Goal: Register for event/course

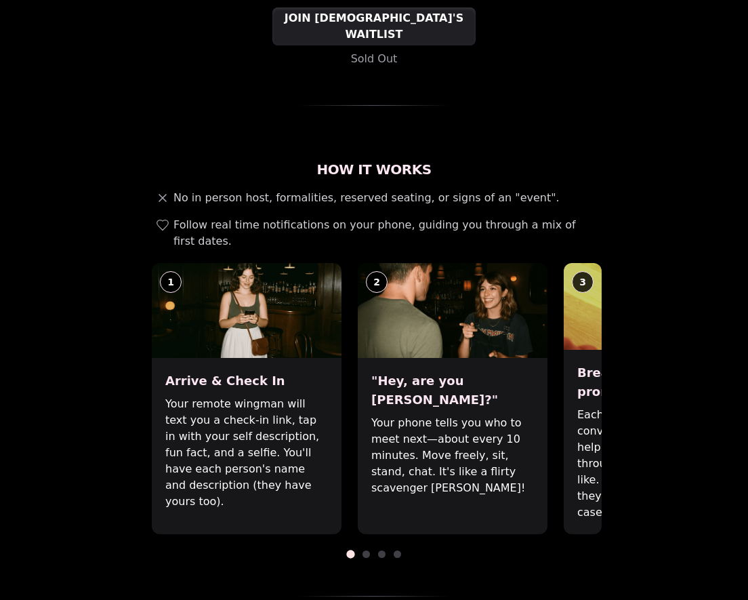
scroll to position [353, 0]
click at [365, 549] on span at bounding box center [365, 552] width 7 height 7
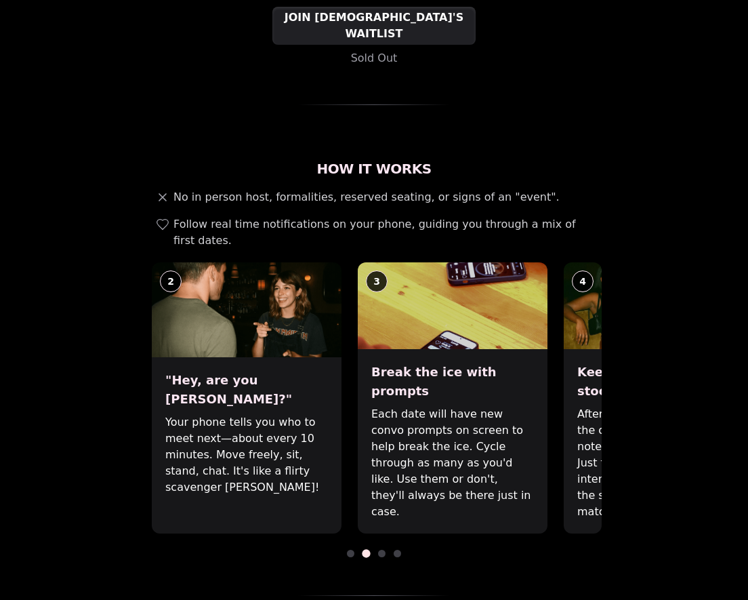
click at [382, 549] on span at bounding box center [381, 552] width 7 height 7
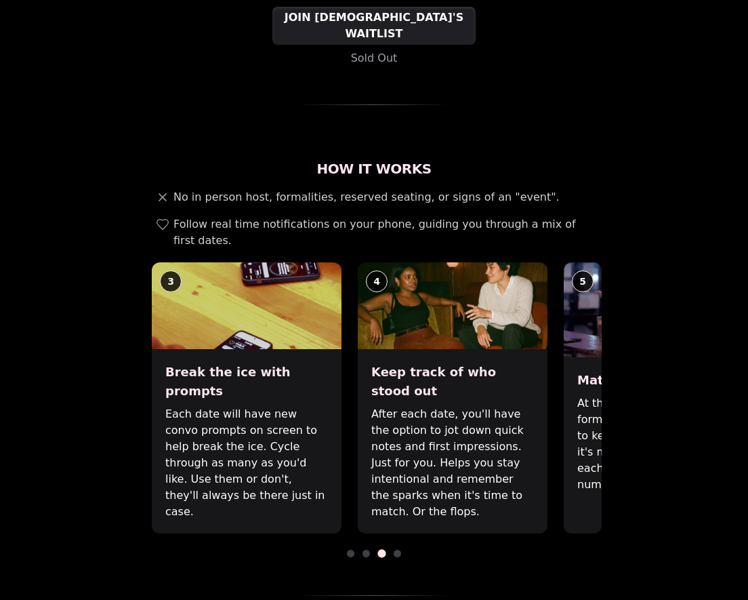
click at [398, 524] on div "How It Works No in person host, formalities, reserved seating, or signs of an "…" at bounding box center [373, 377] width 455 height 436
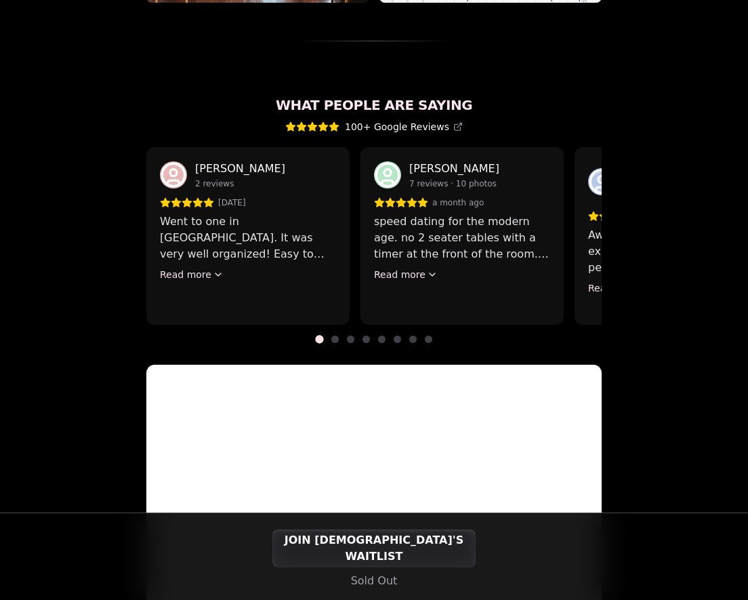
scroll to position [1178, 0]
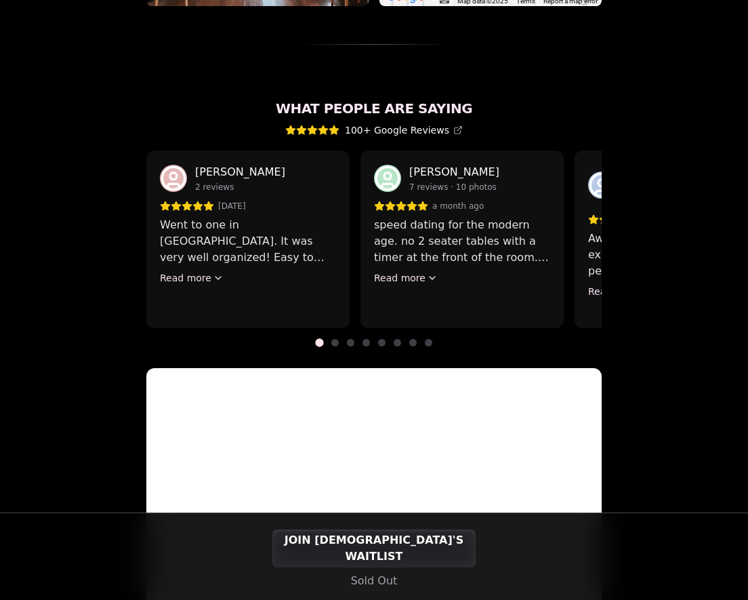
click at [366, 339] on span at bounding box center [365, 342] width 7 height 7
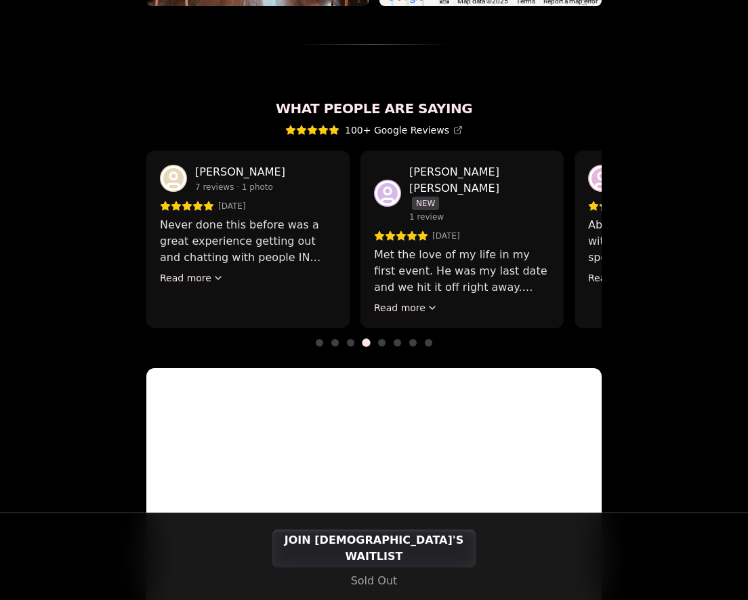
click at [396, 339] on span at bounding box center [397, 342] width 7 height 7
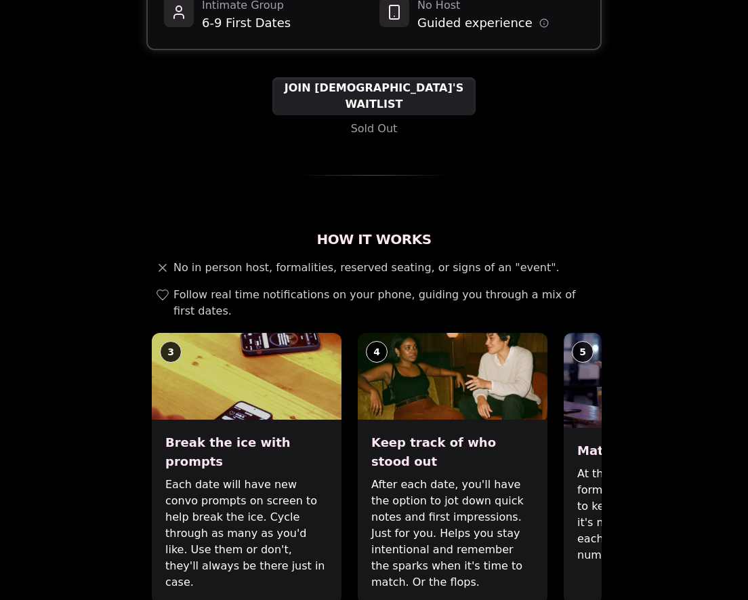
scroll to position [285, 0]
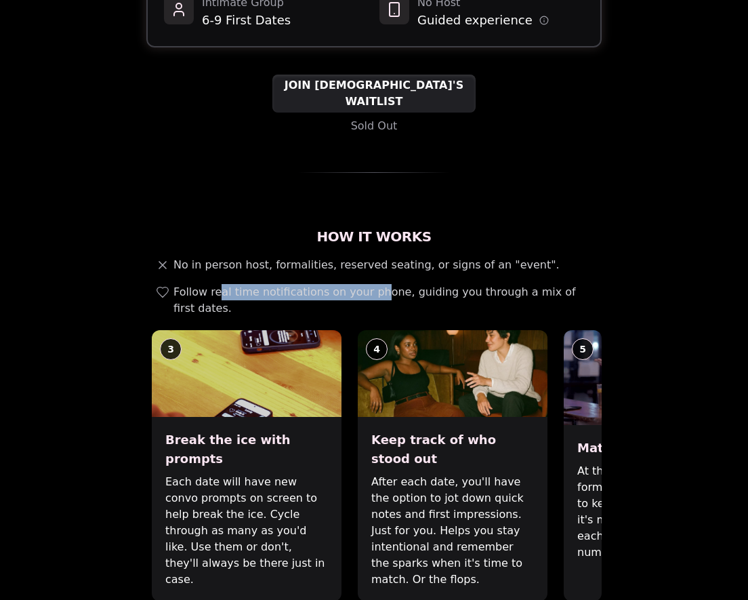
drag, startPoint x: 215, startPoint y: 273, endPoint x: 371, endPoint y: 276, distance: 155.8
click at [371, 284] on span "Follow real time notifications on your phone, guiding you through a mix of firs…" at bounding box center [384, 300] width 423 height 33
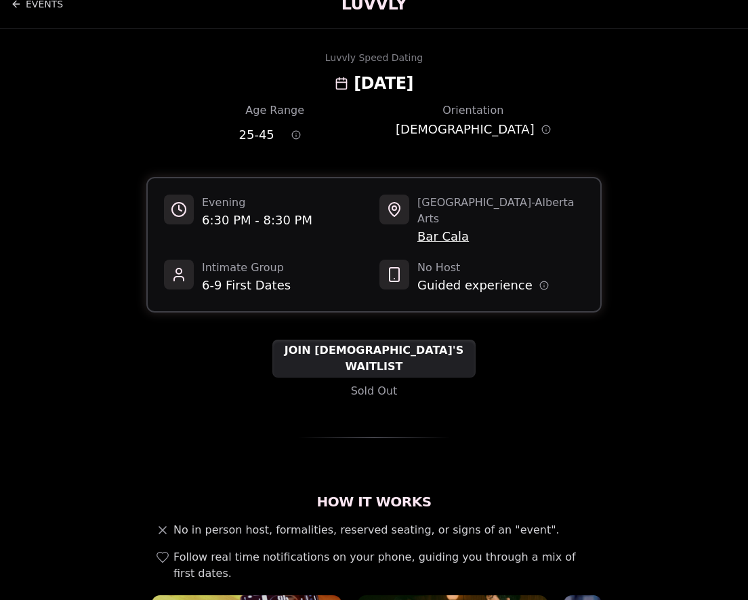
scroll to position [0, 0]
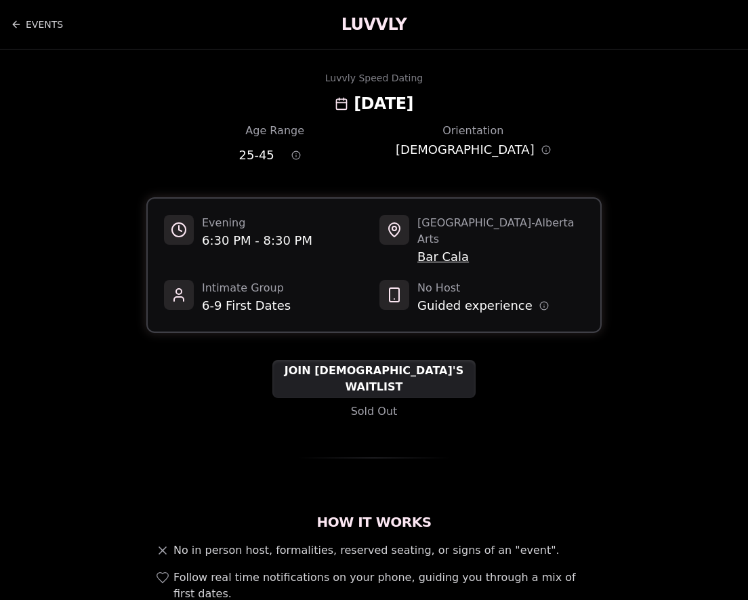
click at [369, 16] on h1 "LUVVLY" at bounding box center [373, 25] width 65 height 22
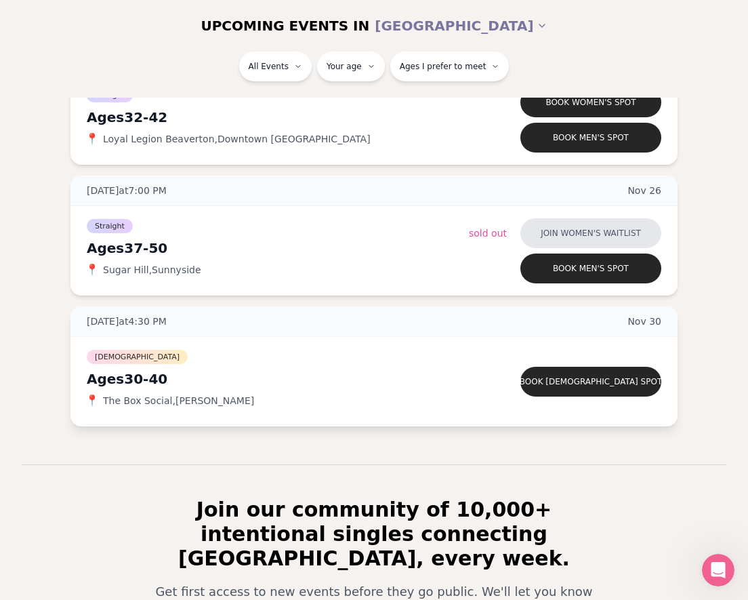
scroll to position [5472, 0]
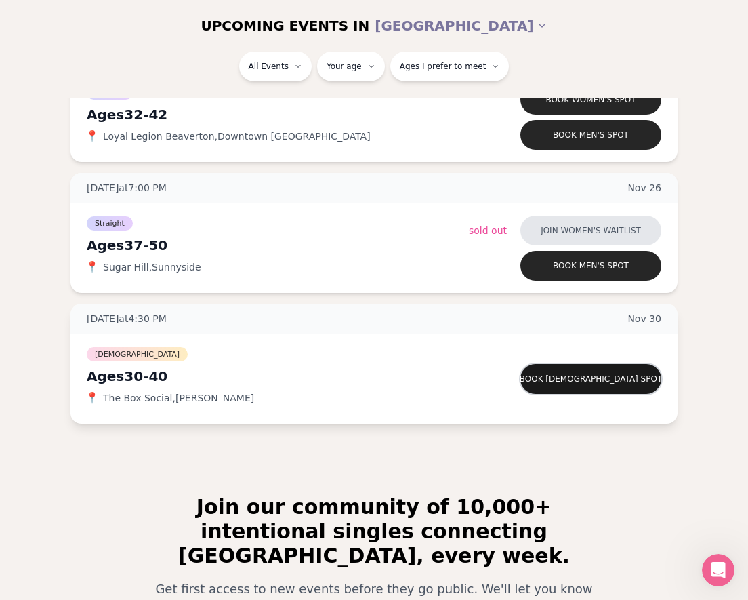
click at [591, 381] on button "Book bisexual spot" at bounding box center [590, 379] width 141 height 30
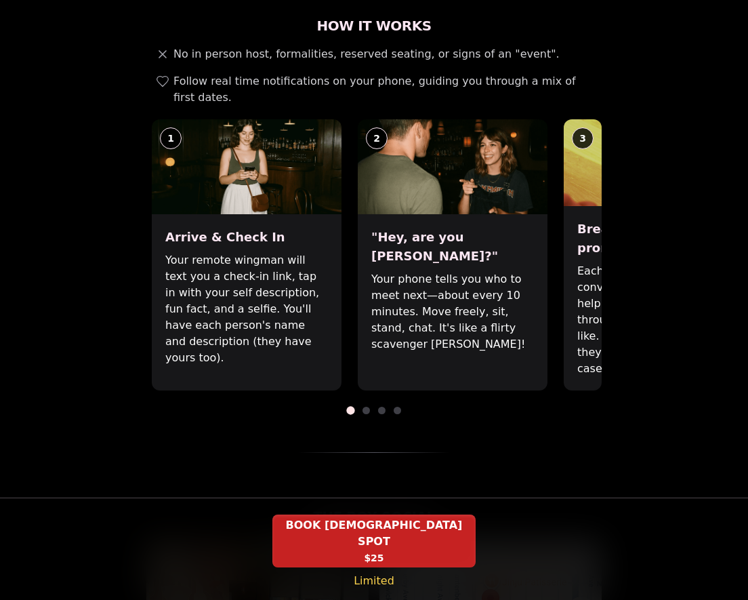
scroll to position [510, 0]
click at [364, 407] on span at bounding box center [365, 410] width 7 height 7
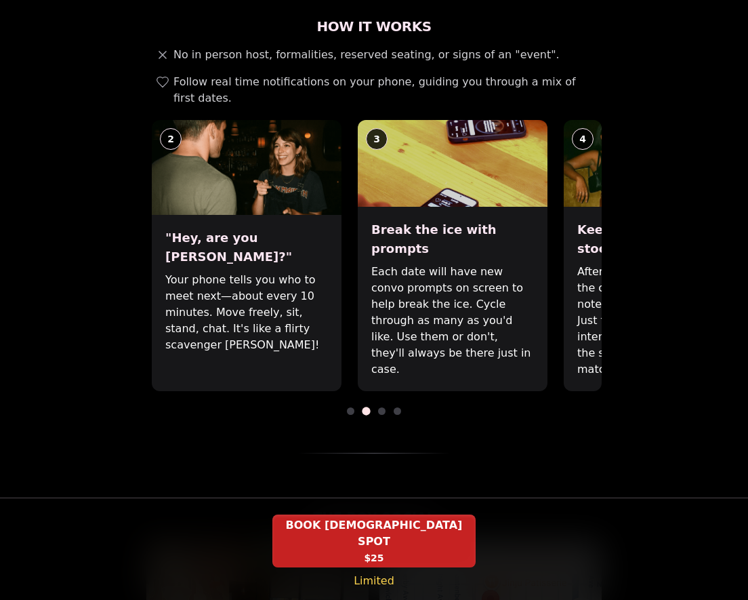
click at [381, 407] on span at bounding box center [381, 410] width 7 height 7
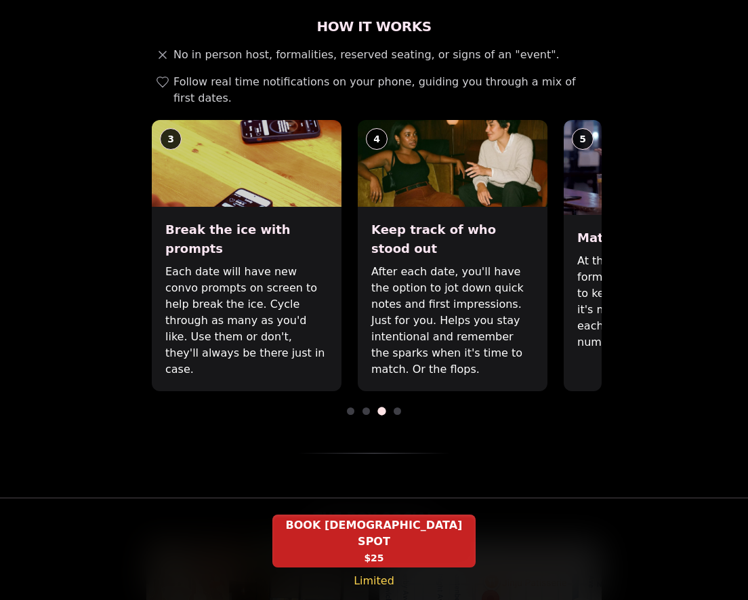
click at [397, 407] on span at bounding box center [397, 410] width 7 height 7
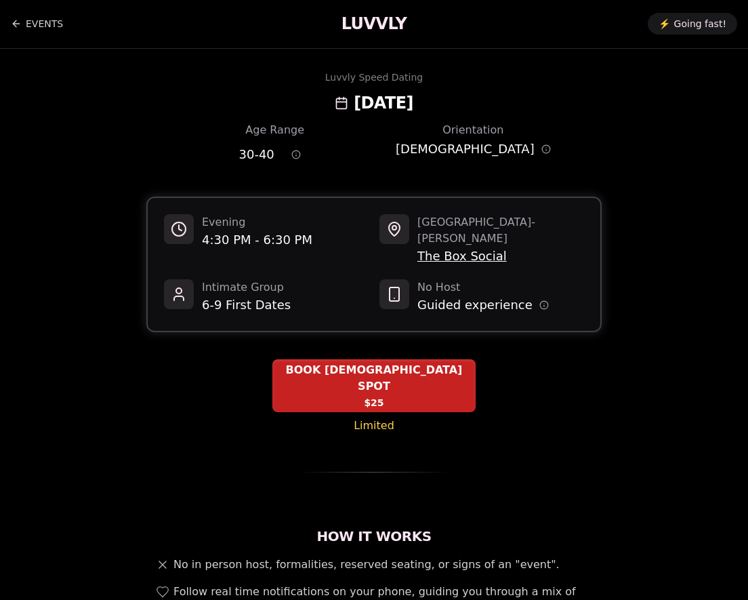
scroll to position [0, 0]
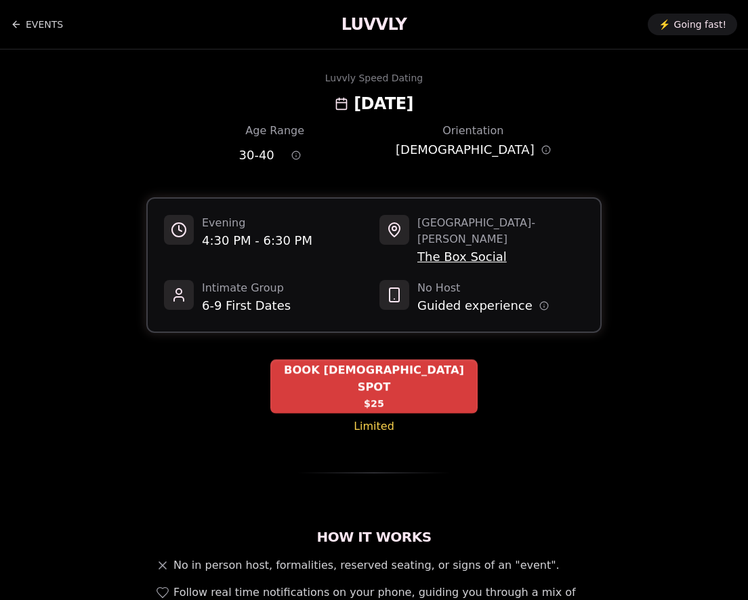
click at [357, 362] on span "BOOK BISEXUAL SPOT" at bounding box center [373, 378] width 207 height 33
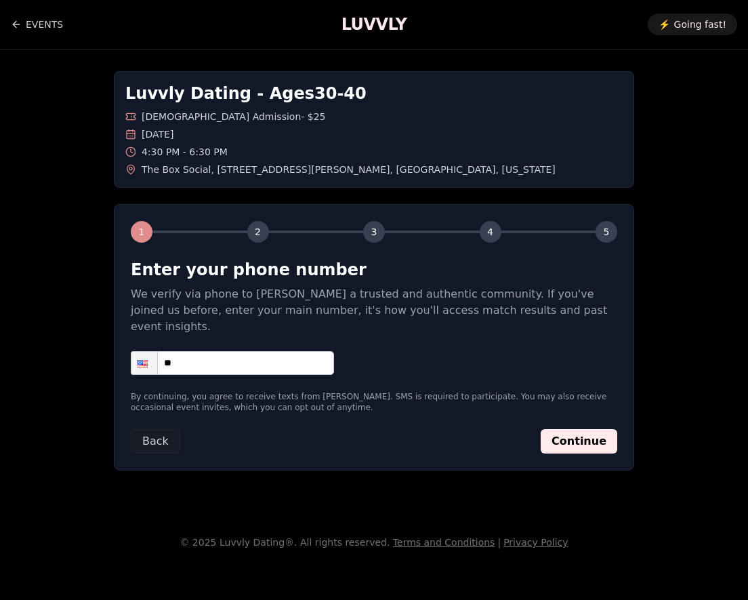
click at [261, 351] on input "**" at bounding box center [232, 363] width 203 height 24
type input "**********"
click at [568, 429] on button "Continue" at bounding box center [579, 441] width 77 height 24
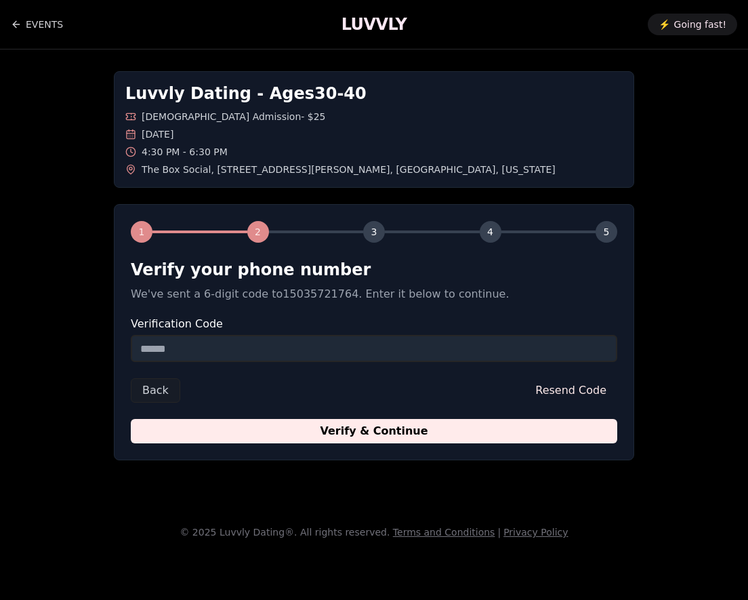
click at [330, 340] on input "Verification Code" at bounding box center [374, 348] width 486 height 27
paste input "******"
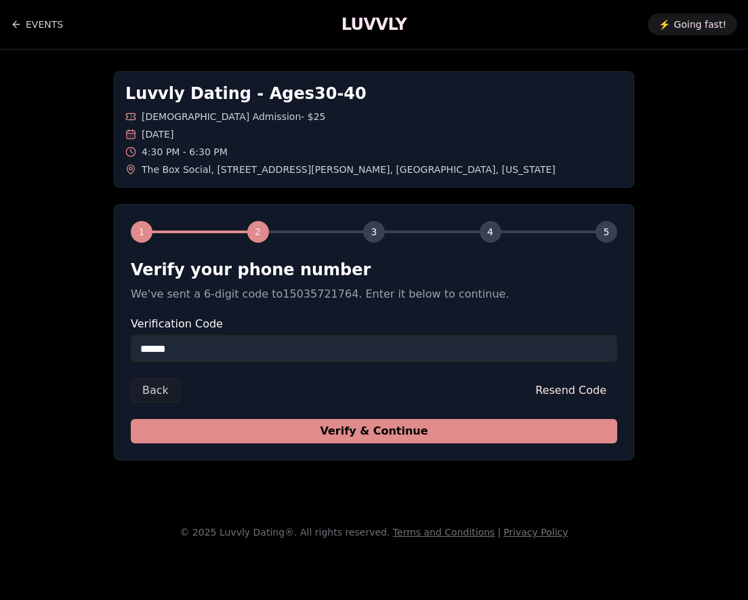
type input "******"
click at [354, 435] on button "Verify & Continue" at bounding box center [374, 431] width 486 height 24
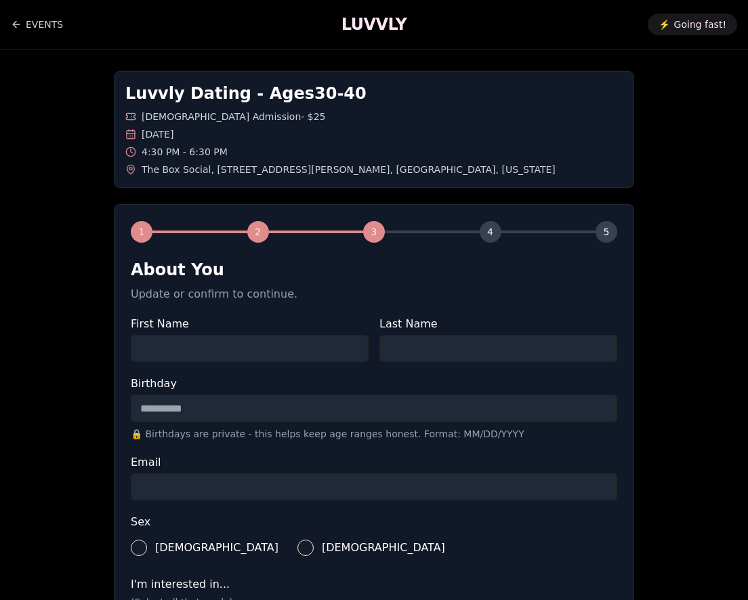
click at [187, 349] on input "First Name" at bounding box center [250, 348] width 238 height 27
click at [55, 305] on div "Luvvly Dating - Ages 30 - 40 Bisexual Admission - $25 Sunday, November 30th 4:3…" at bounding box center [374, 545] width 748 height 993
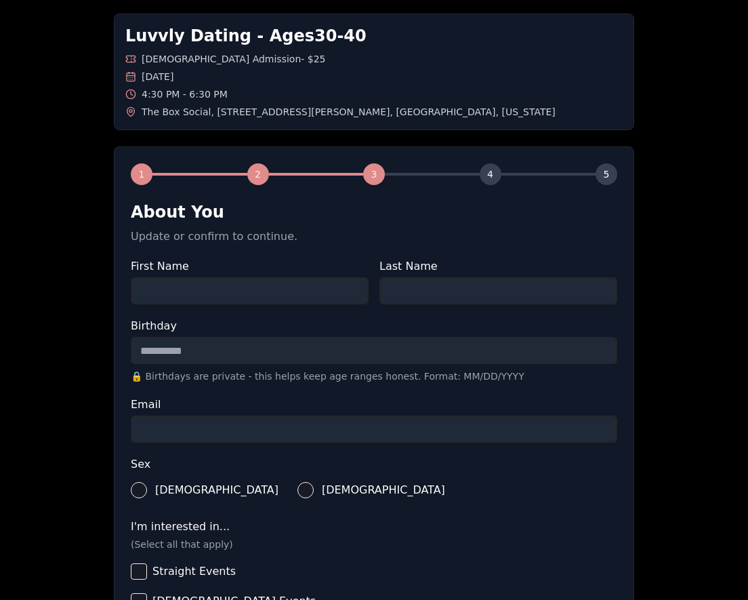
scroll to position [77, 0]
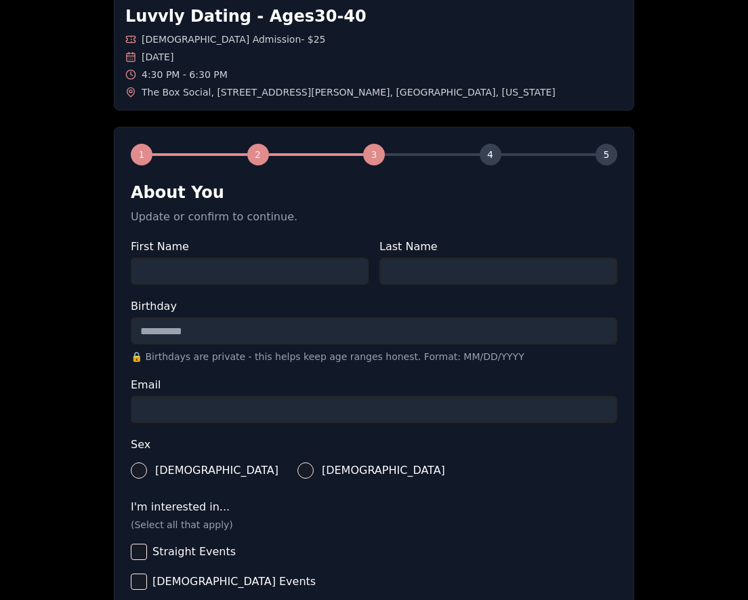
click at [202, 271] on input "First Name" at bounding box center [250, 270] width 238 height 27
type input "******"
type input "**********"
click at [248, 414] on input "Email" at bounding box center [374, 409] width 486 height 27
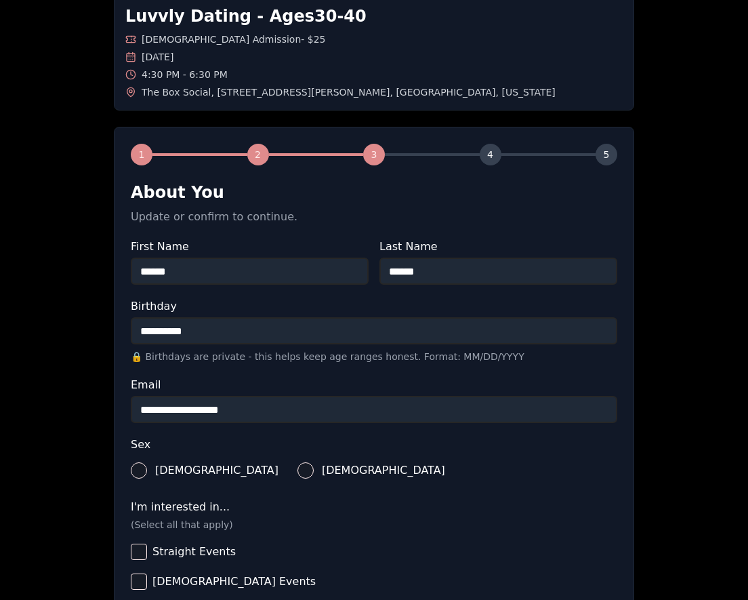
type input "**********"
type button "male"
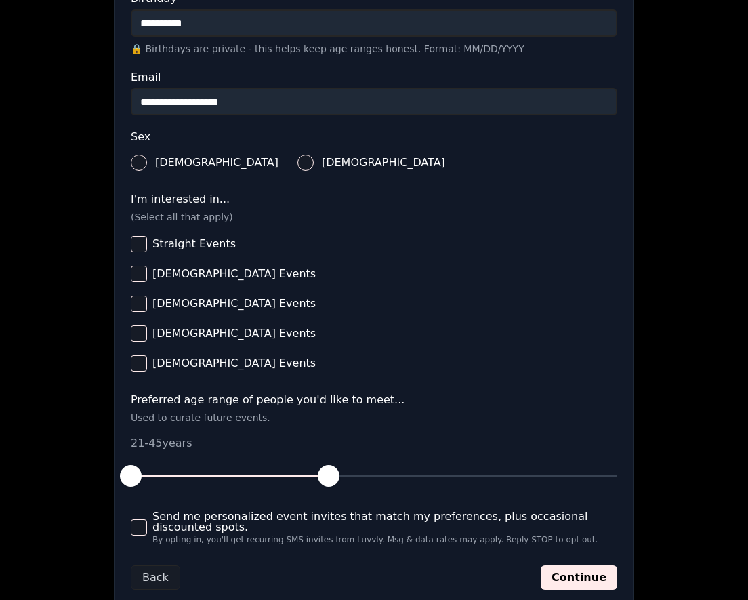
scroll to position [388, 0]
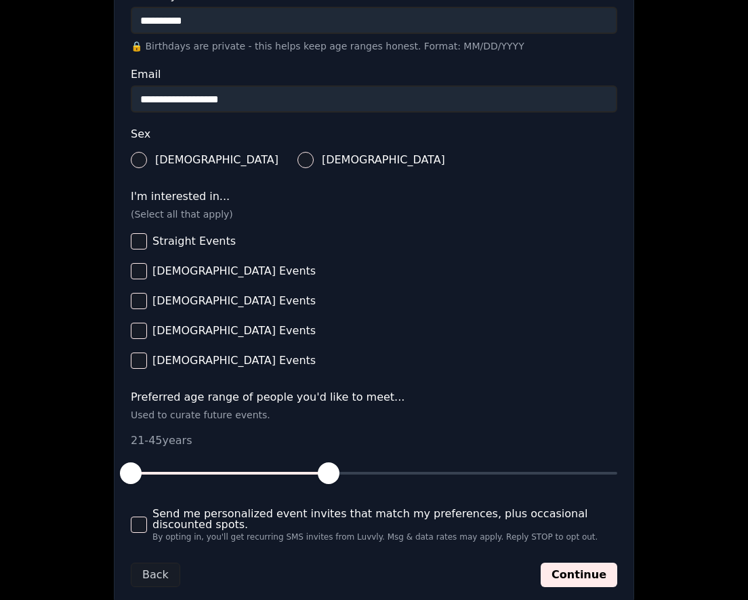
click at [188, 331] on span "Bisexual Events" at bounding box center [233, 330] width 163 height 11
click at [147, 331] on button "Bisexual Events" at bounding box center [139, 330] width 16 height 16
click at [174, 363] on span "Pansexual Events" at bounding box center [233, 360] width 163 height 11
click at [147, 363] on button "Pansexual Events" at bounding box center [139, 360] width 16 height 16
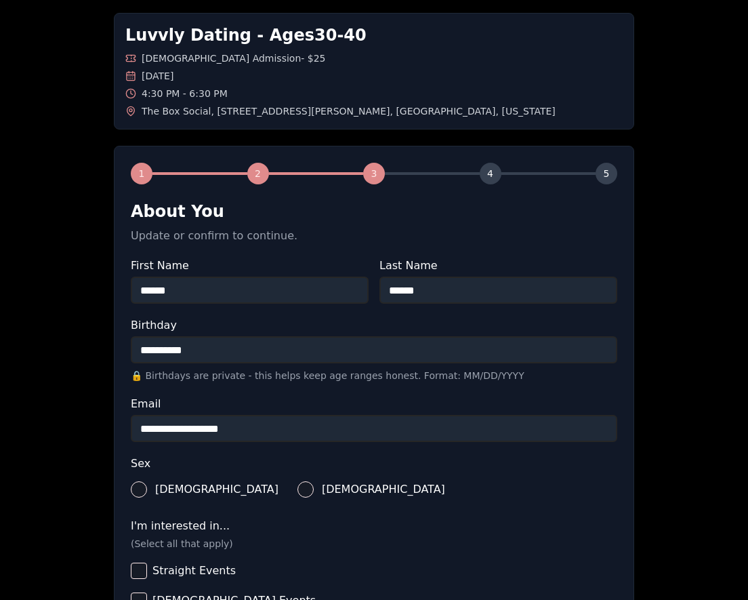
scroll to position [0, 0]
